Goal: Task Accomplishment & Management: Manage account settings

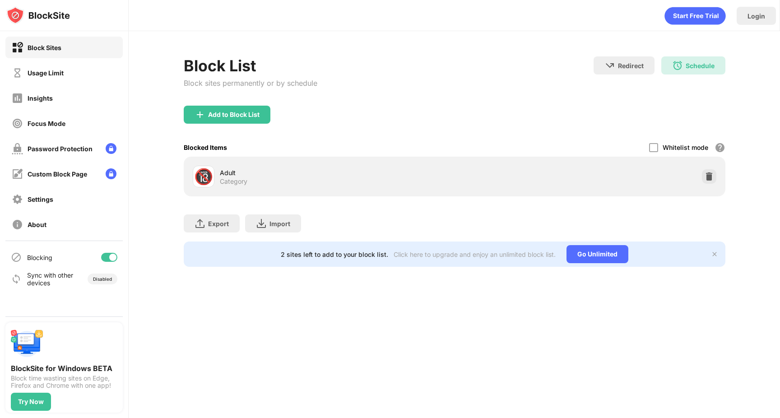
click at [733, 171] on div "Block List Block sites permanently or by schedule Redirect Choose a site to be …" at bounding box center [455, 161] width 652 height 261
click at [707, 172] on img at bounding box center [709, 176] width 9 height 9
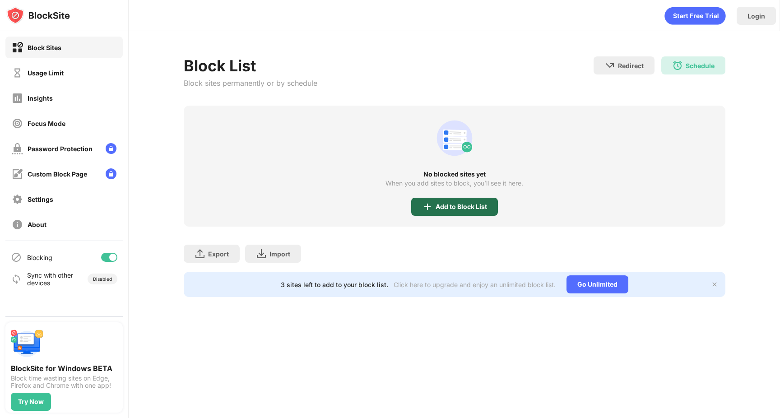
click at [464, 206] on div "Add to Block List" at bounding box center [461, 206] width 51 height 7
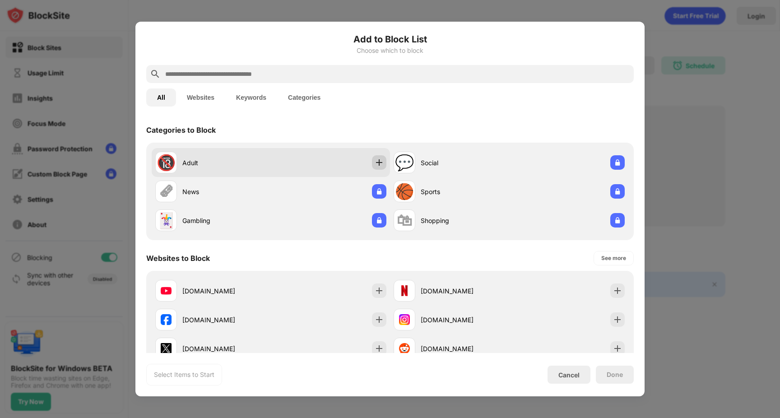
click at [375, 164] on img at bounding box center [379, 162] width 9 height 9
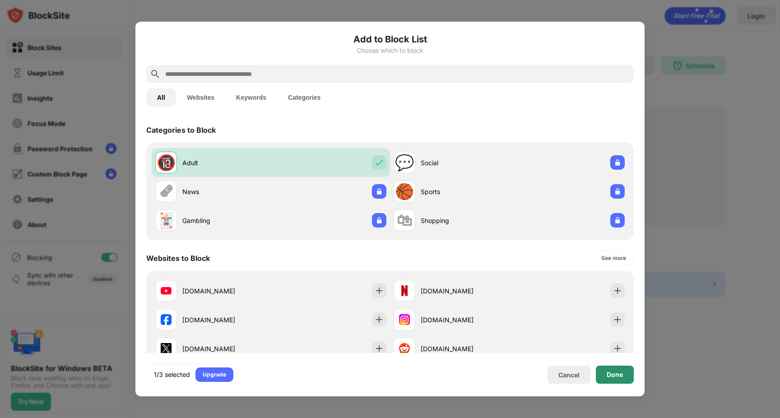
click at [621, 370] on div "Done" at bounding box center [615, 375] width 38 height 18
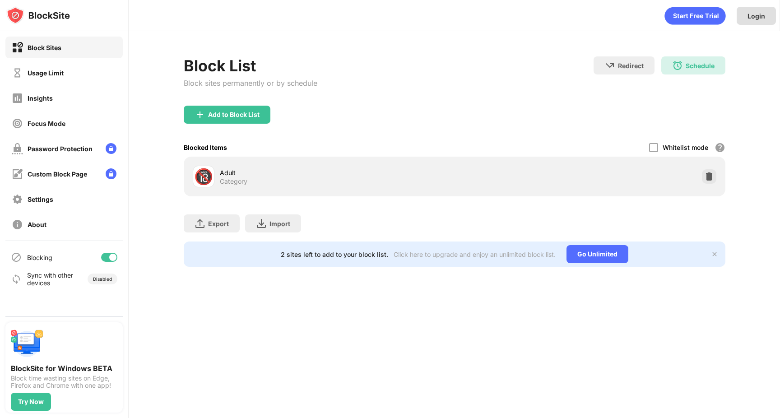
click at [756, 18] on div "Login" at bounding box center [757, 16] width 18 height 8
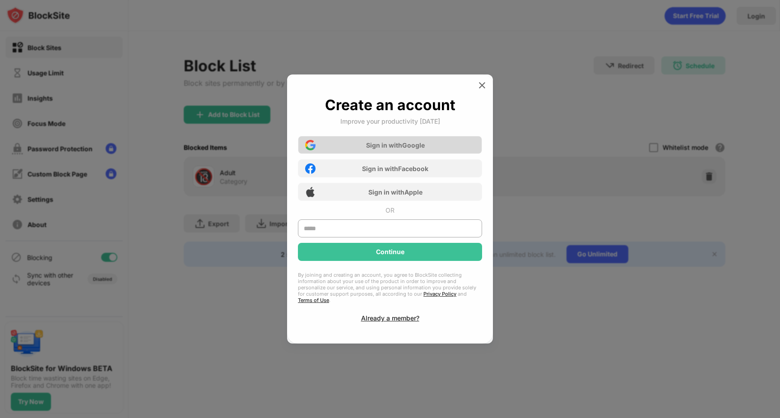
click at [388, 149] on div "Sign in with Google" at bounding box center [395, 145] width 59 height 8
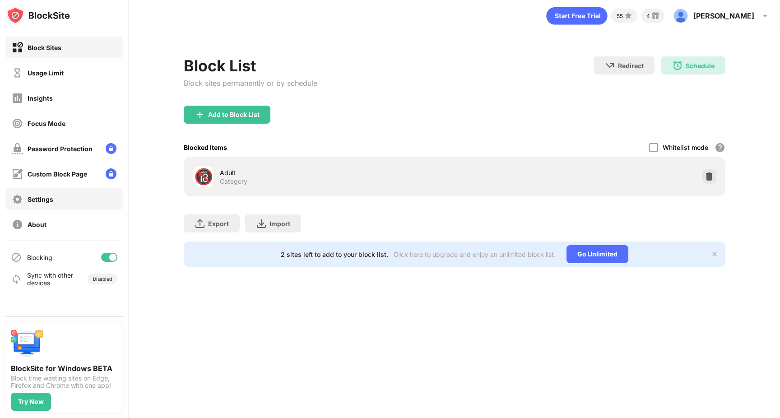
click at [59, 204] on div "Settings" at bounding box center [63, 199] width 117 height 22
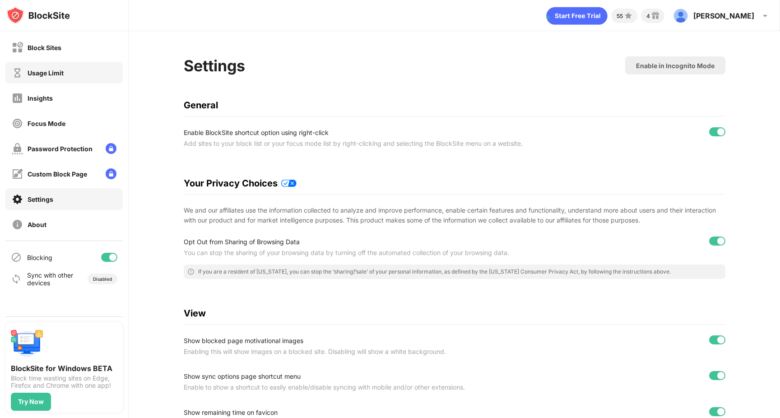
click at [61, 65] on div "Usage Limit" at bounding box center [63, 73] width 117 height 22
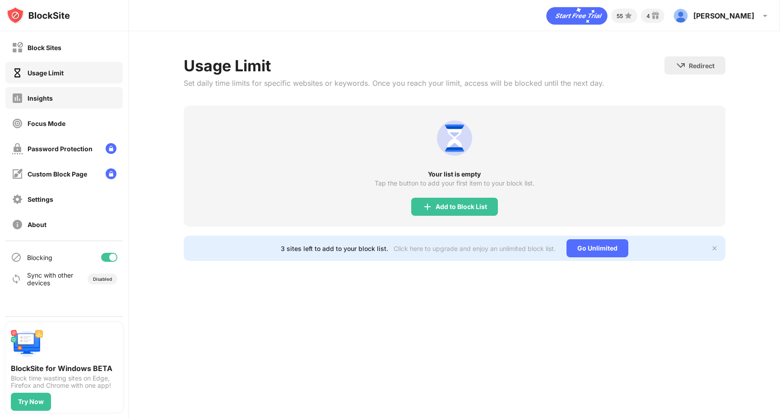
click at [65, 93] on div "Insights" at bounding box center [63, 98] width 117 height 22
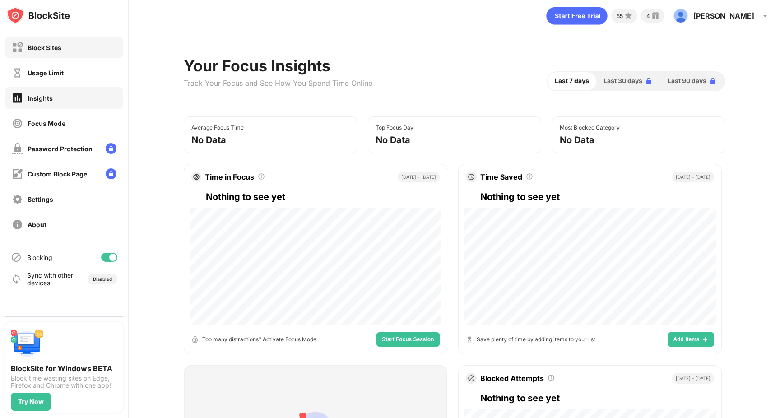
click at [65, 49] on div "Block Sites" at bounding box center [63, 48] width 117 height 22
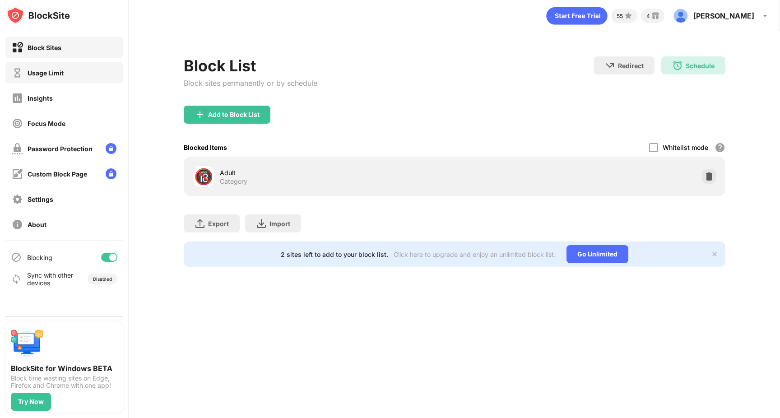
click at [61, 66] on div "Usage Limit" at bounding box center [63, 73] width 117 height 22
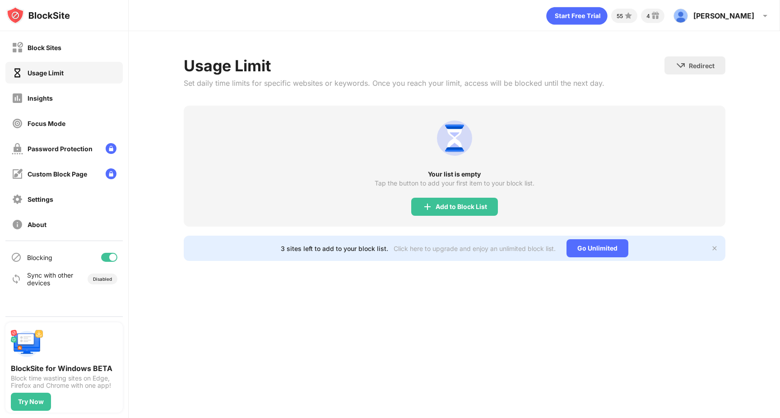
click at [64, 83] on div "Usage Limit" at bounding box center [63, 73] width 117 height 22
click at [62, 93] on div "Insights" at bounding box center [63, 98] width 117 height 22
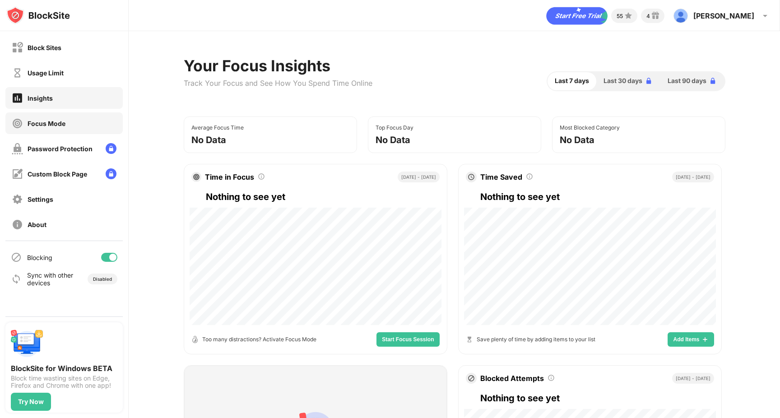
click at [58, 121] on div "Focus Mode" at bounding box center [47, 124] width 38 height 8
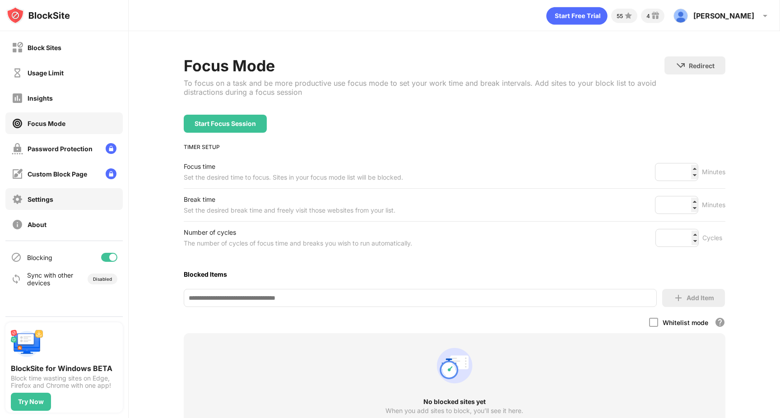
click at [59, 196] on div "Settings" at bounding box center [63, 199] width 117 height 22
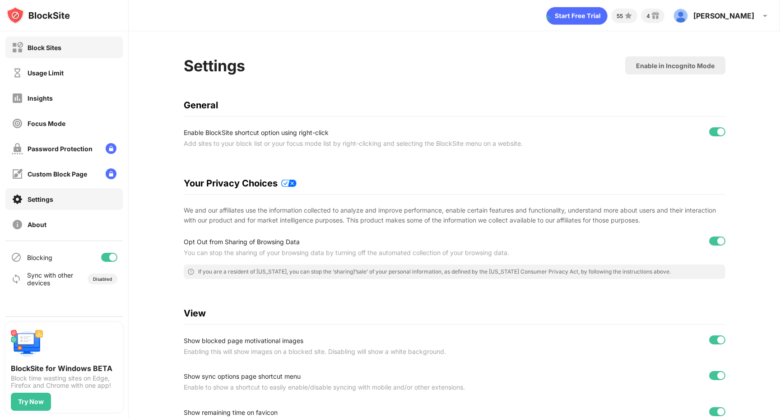
click at [67, 51] on div "Block Sites" at bounding box center [63, 48] width 117 height 22
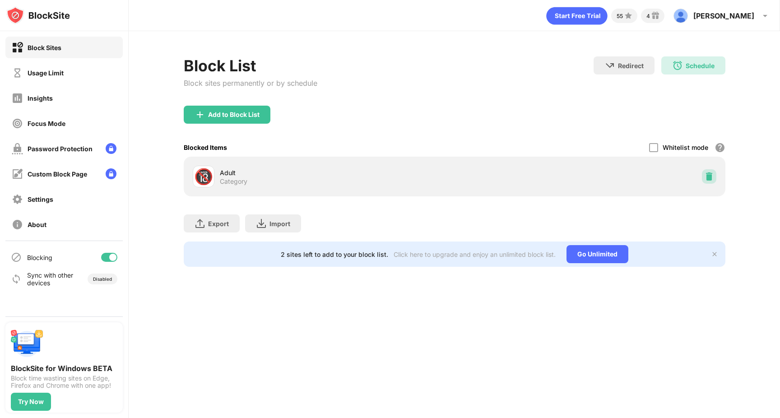
click at [711, 172] on img at bounding box center [709, 176] width 9 height 9
